Goal: Task Accomplishment & Management: Use online tool/utility

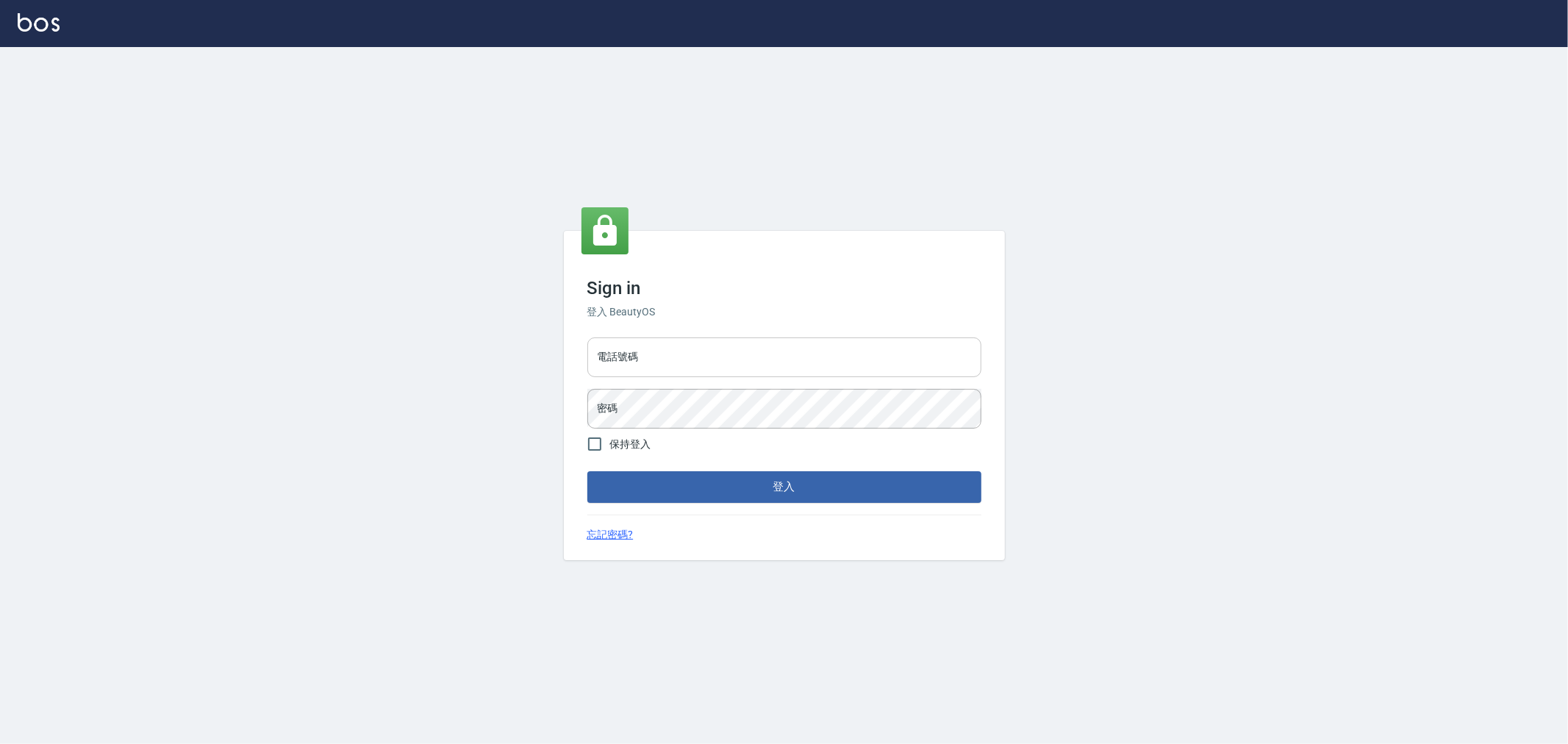
click at [675, 343] on input "電話號碼" at bounding box center [784, 357] width 394 height 40
type input "0222886821"
drag, startPoint x: 664, startPoint y: 349, endPoint x: 593, endPoint y: 364, distance: 72.6
click at [593, 364] on input "0222886821" at bounding box center [784, 357] width 394 height 40
click at [732, 469] on form "電話號碼 [PHONE_NUMBER] 電話號碼 密碼 密碼 保持登入 登入" at bounding box center [784, 416] width 394 height 170
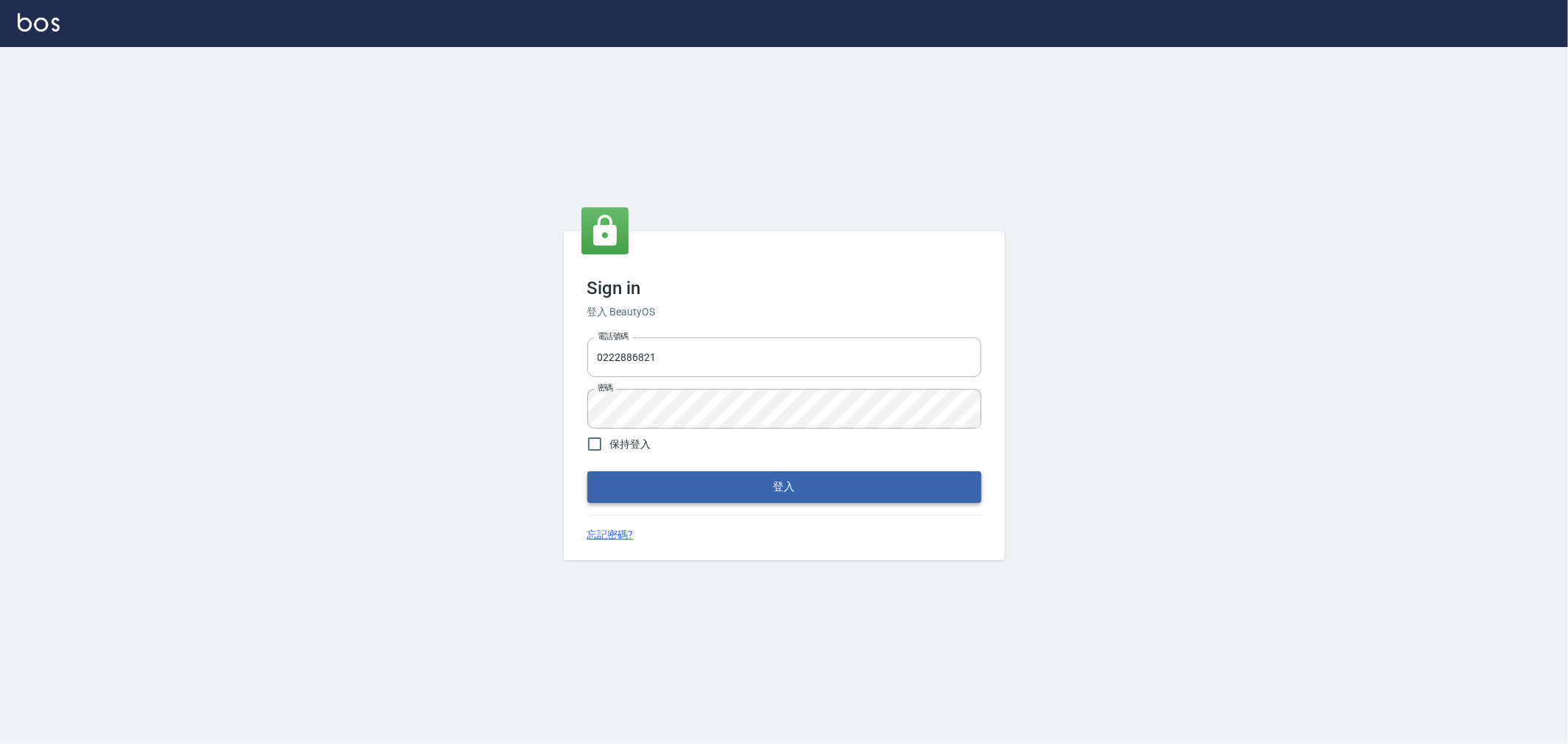
click at [731, 486] on button "登入" at bounding box center [784, 487] width 394 height 31
